Goal: Information Seeking & Learning: Learn about a topic

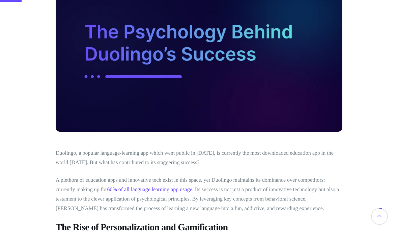
scroll to position [155, 0]
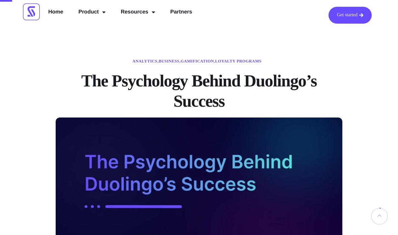
scroll to position [0, 0]
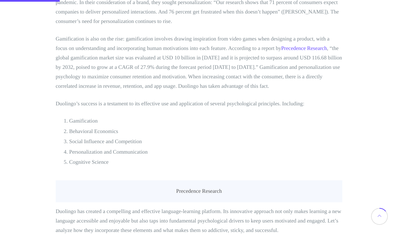
scroll to position [413, 0]
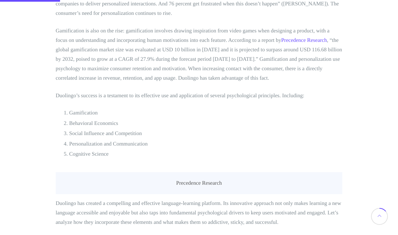
click at [303, 179] on figcaption "Precedence Research" at bounding box center [199, 183] width 286 height 22
click at [309, 182] on figcaption "Precedence Research" at bounding box center [199, 183] width 286 height 22
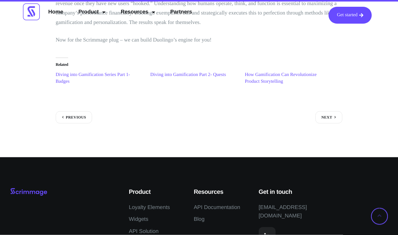
scroll to position [2865, 0]
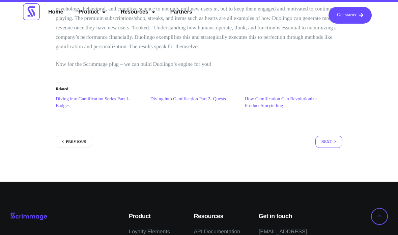
click at [335, 135] on link "Next" at bounding box center [328, 141] width 27 height 12
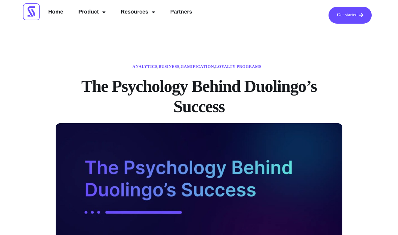
scroll to position [11, 0]
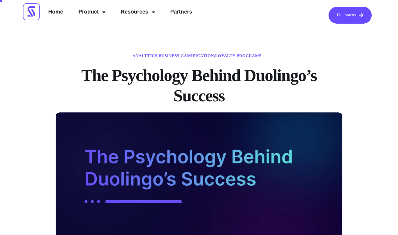
click at [327, 162] on img at bounding box center [199, 184] width 286 height 144
click at [326, 180] on img at bounding box center [199, 184] width 286 height 144
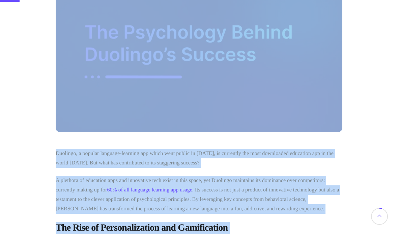
scroll to position [135, 0]
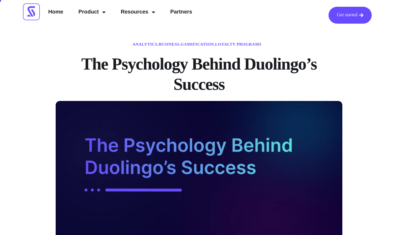
scroll to position [0, 0]
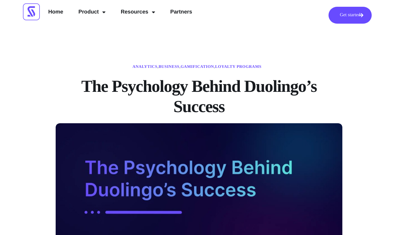
click at [355, 12] on link "Get started" at bounding box center [349, 15] width 43 height 17
